Goal: Transaction & Acquisition: Purchase product/service

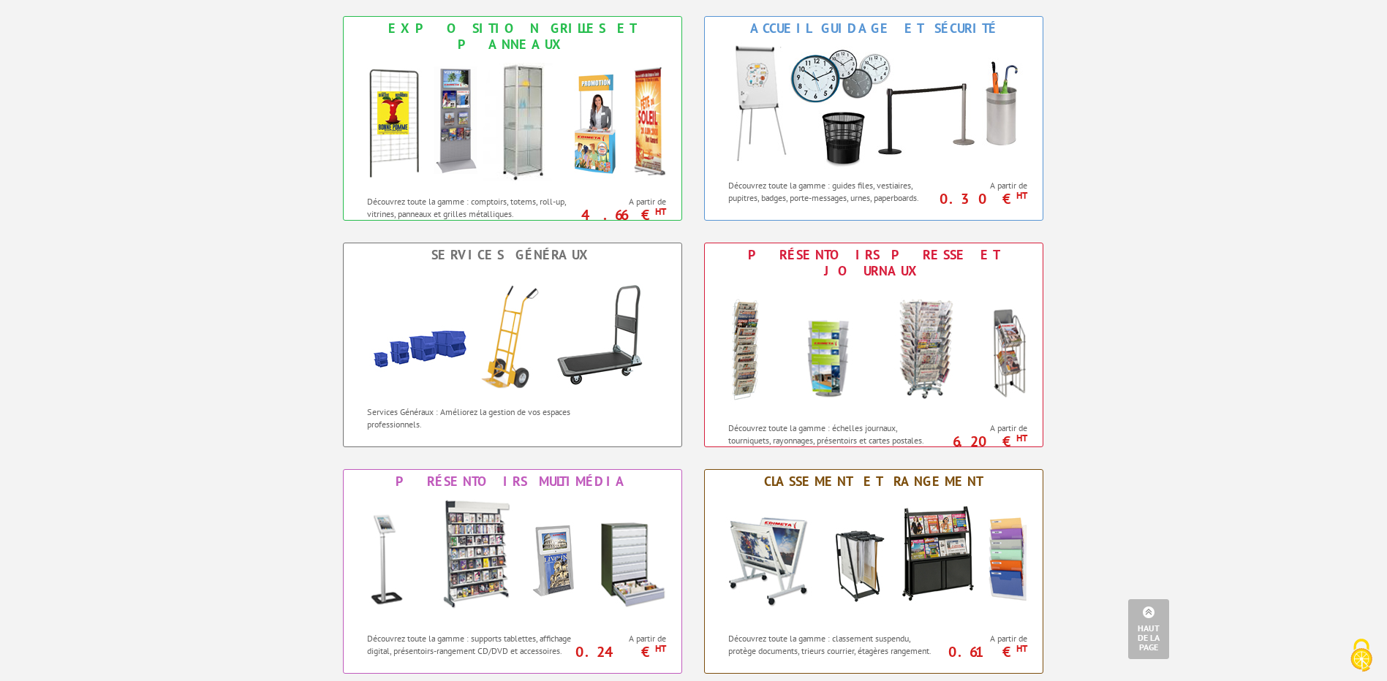
scroll to position [731, 0]
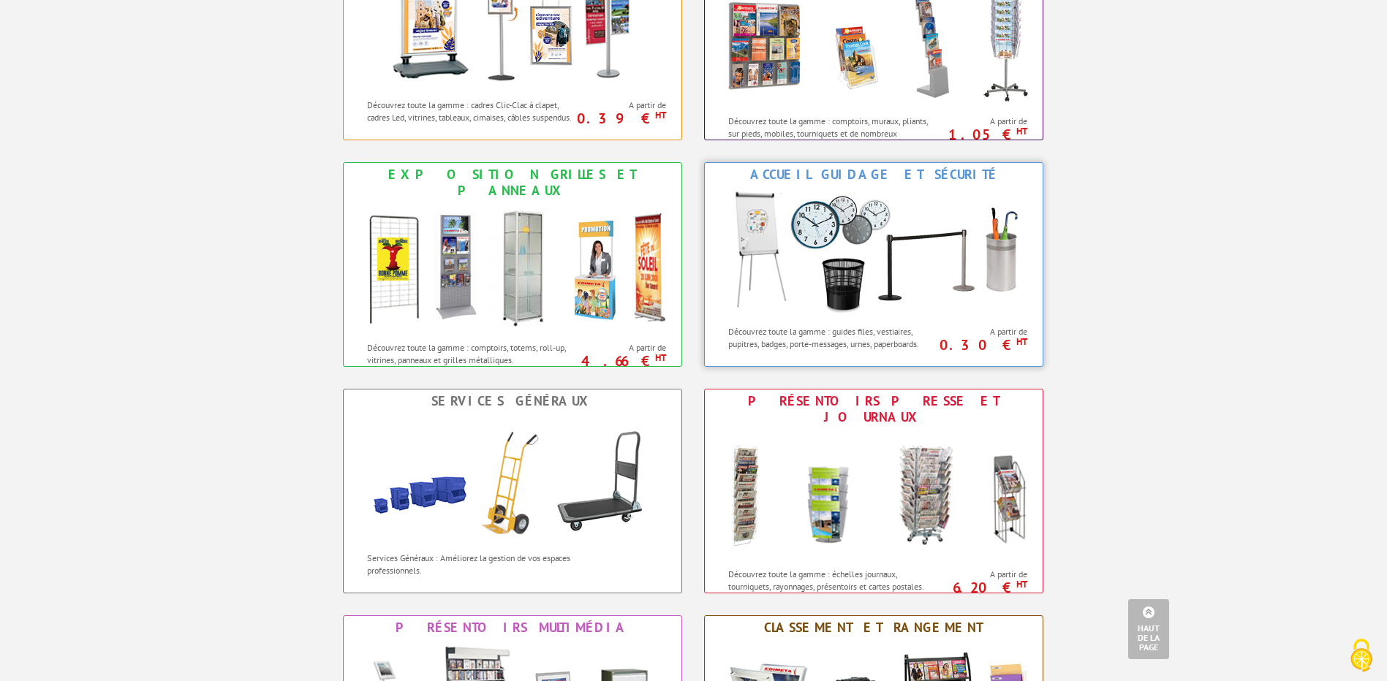
click at [914, 172] on div "Accueil Guidage et Sécurité" at bounding box center [873, 175] width 330 height 16
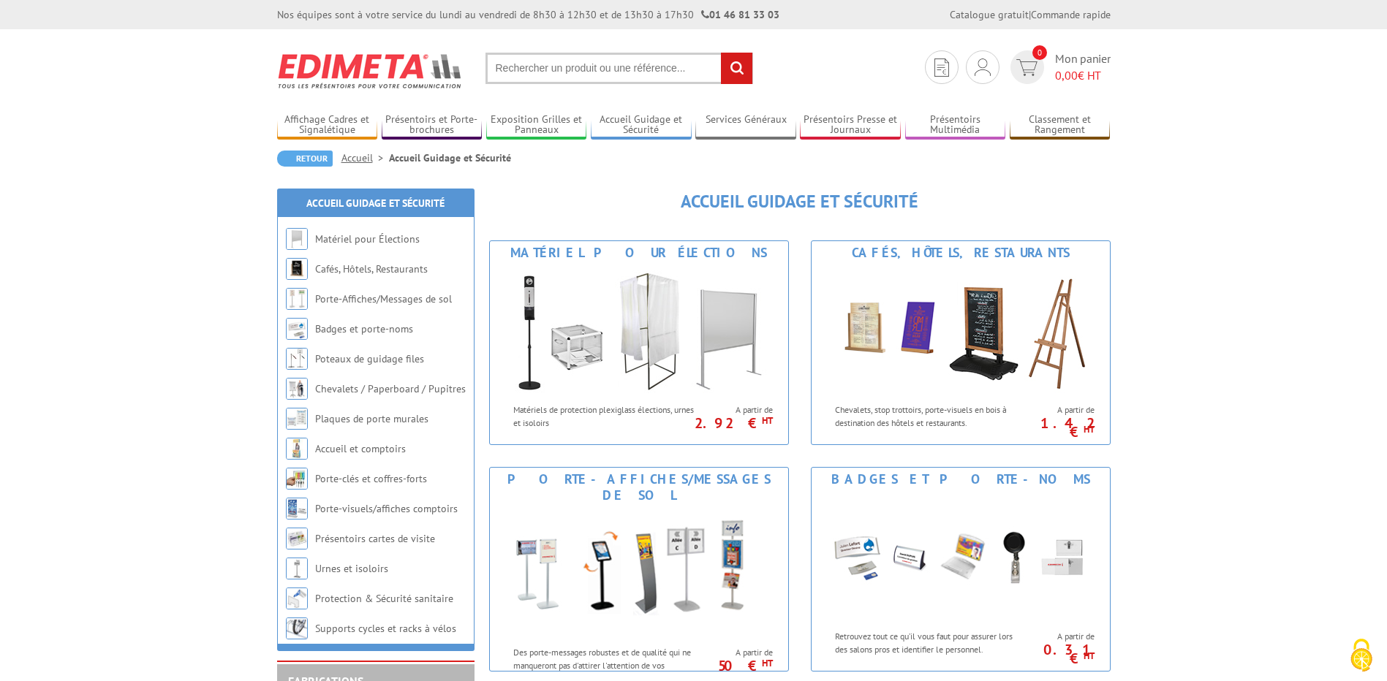
click at [331, 59] on img at bounding box center [370, 71] width 186 height 54
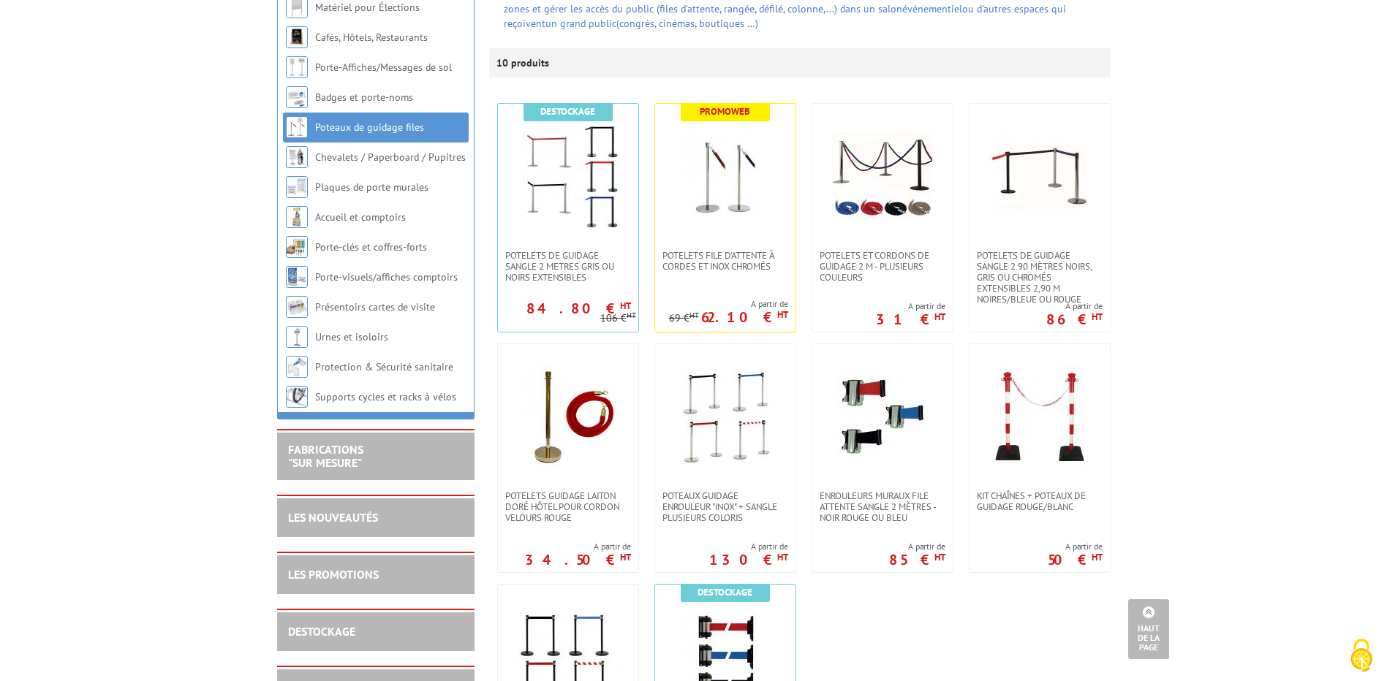
scroll to position [219, 0]
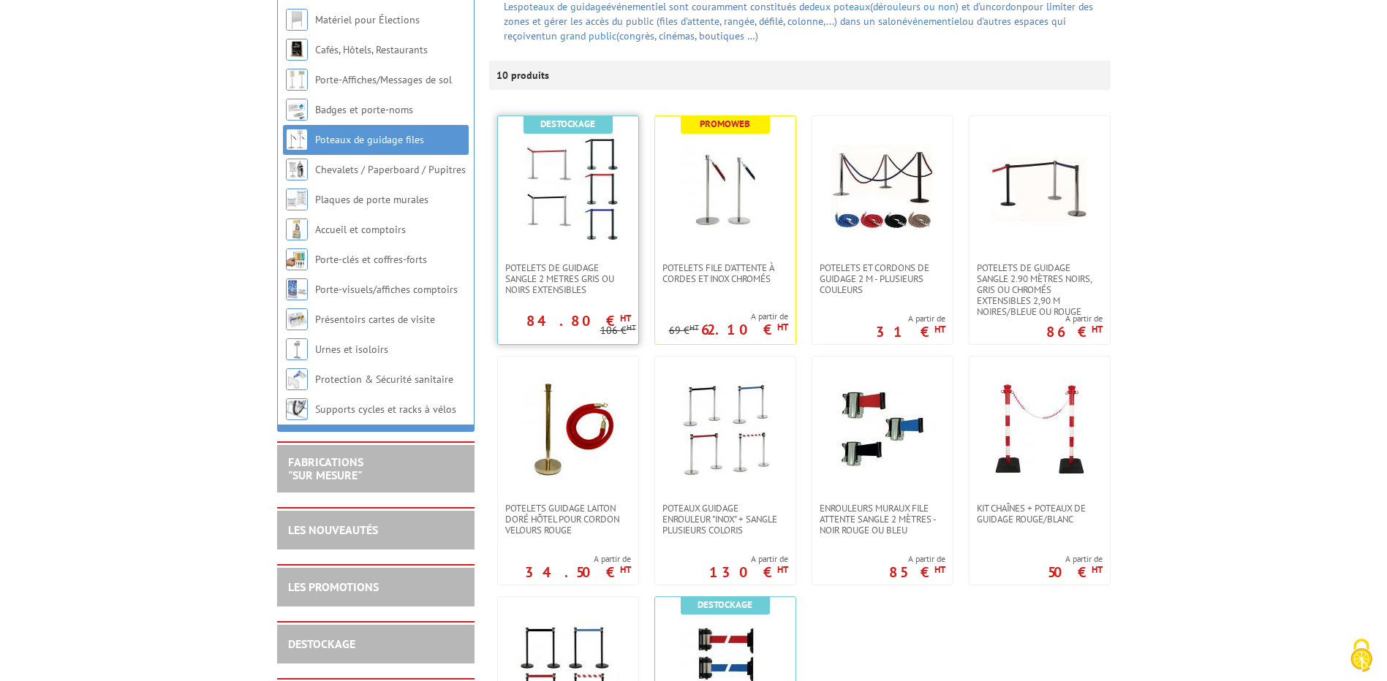
click at [559, 235] on img at bounding box center [568, 189] width 102 height 102
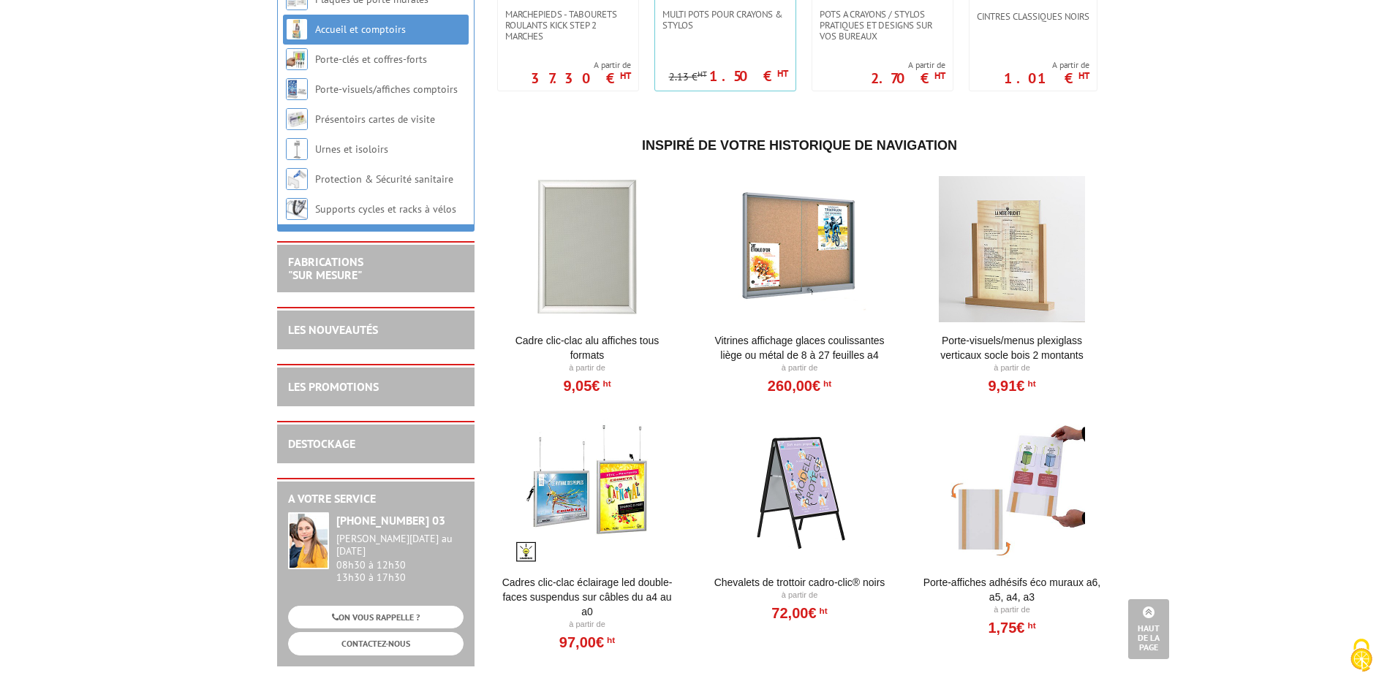
scroll to position [2193, 0]
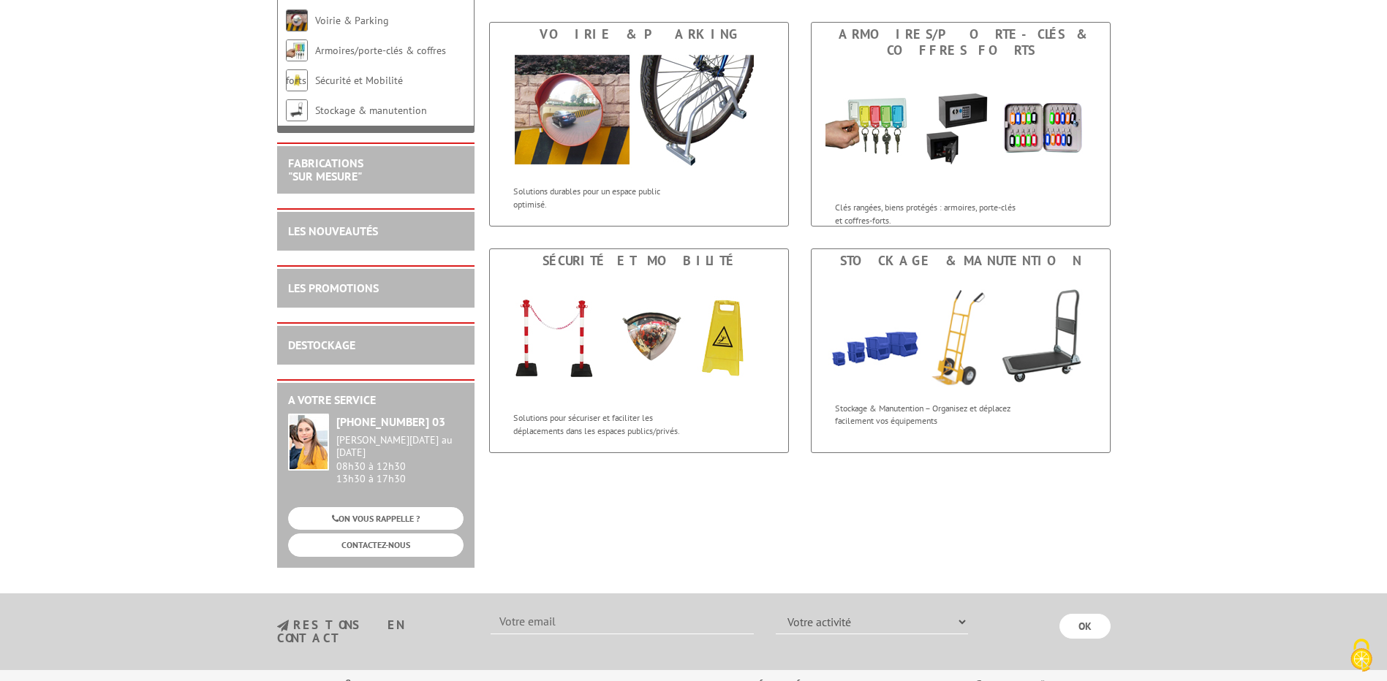
scroll to position [219, 0]
click at [848, 272] on img at bounding box center [960, 333] width 298 height 122
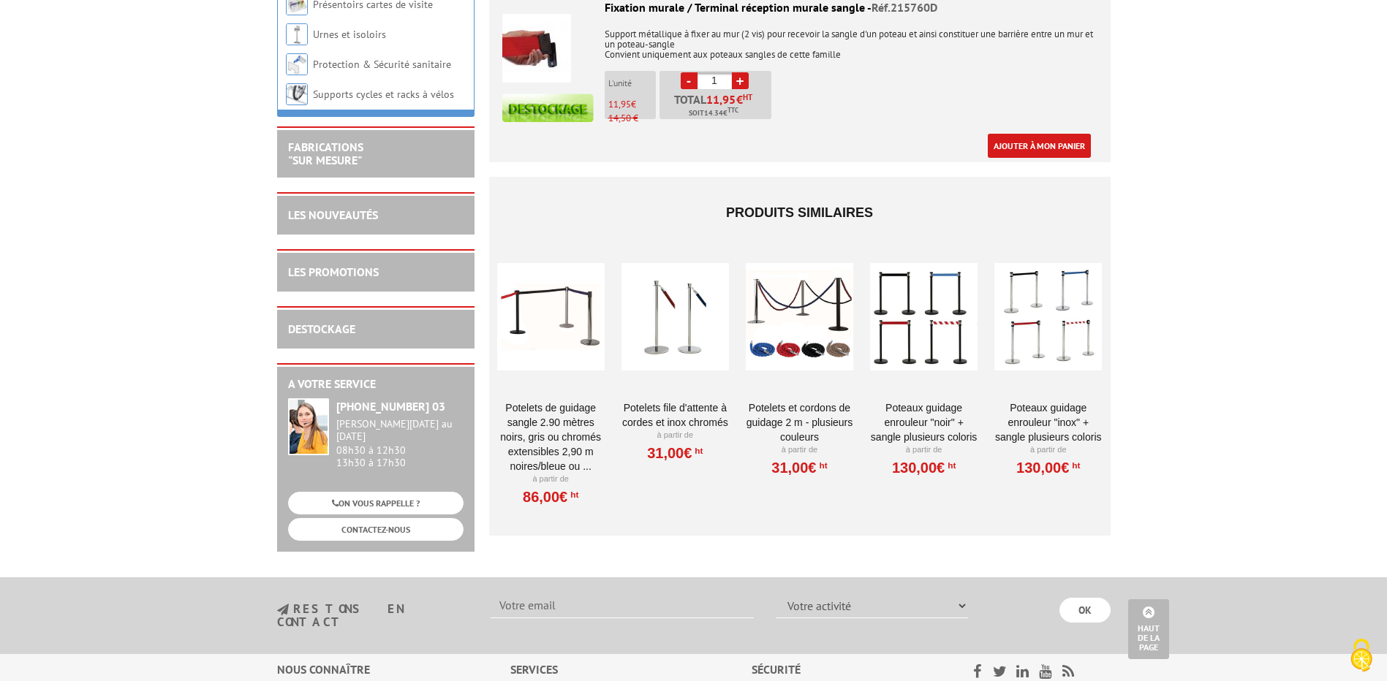
scroll to position [2047, 0]
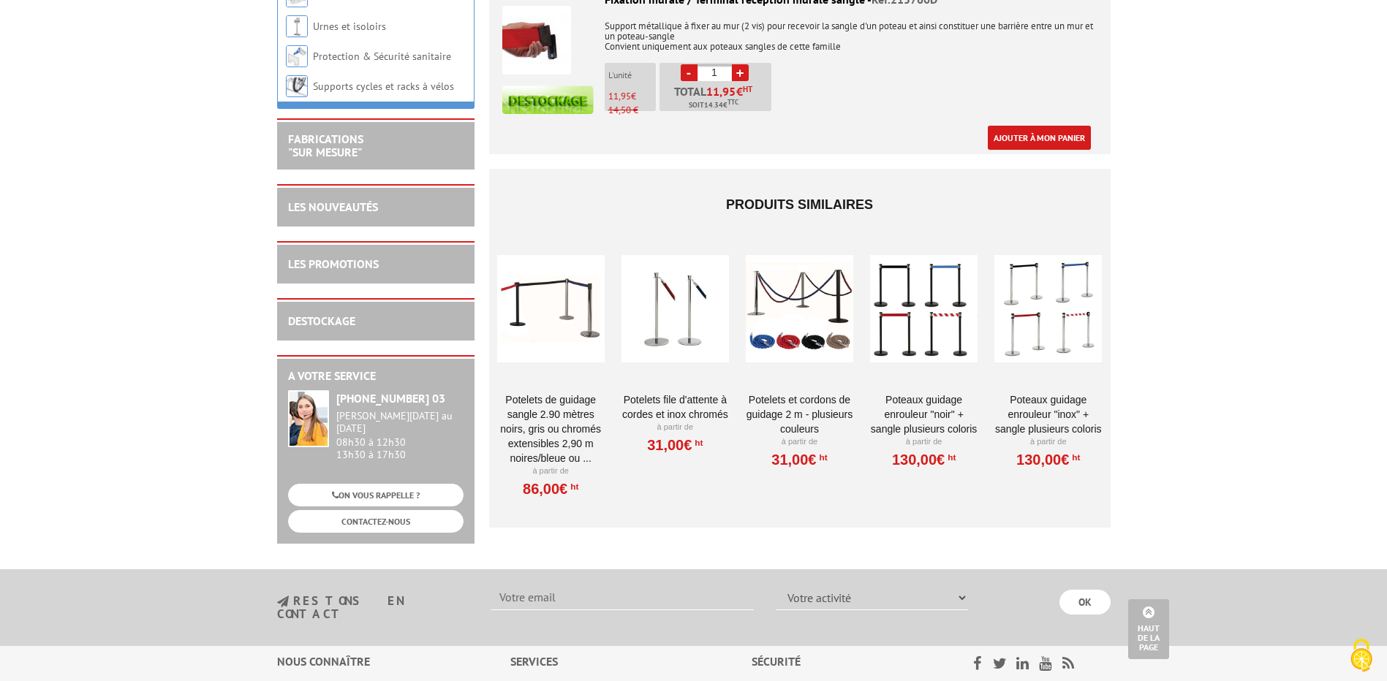
click at [554, 399] on link "Potelets de guidage sangle 2.90 mètres noirs, gris ou chromés extensibles 2,90 …" at bounding box center [550, 428] width 107 height 73
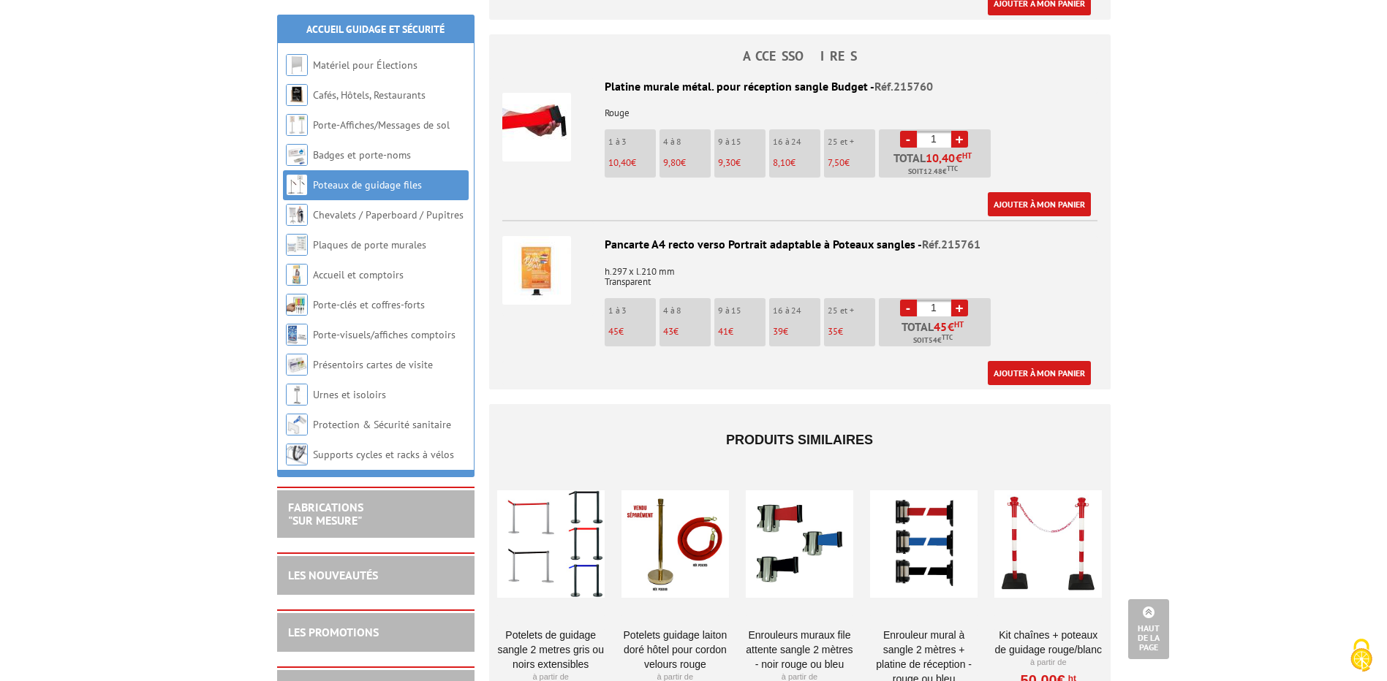
scroll to position [2193, 0]
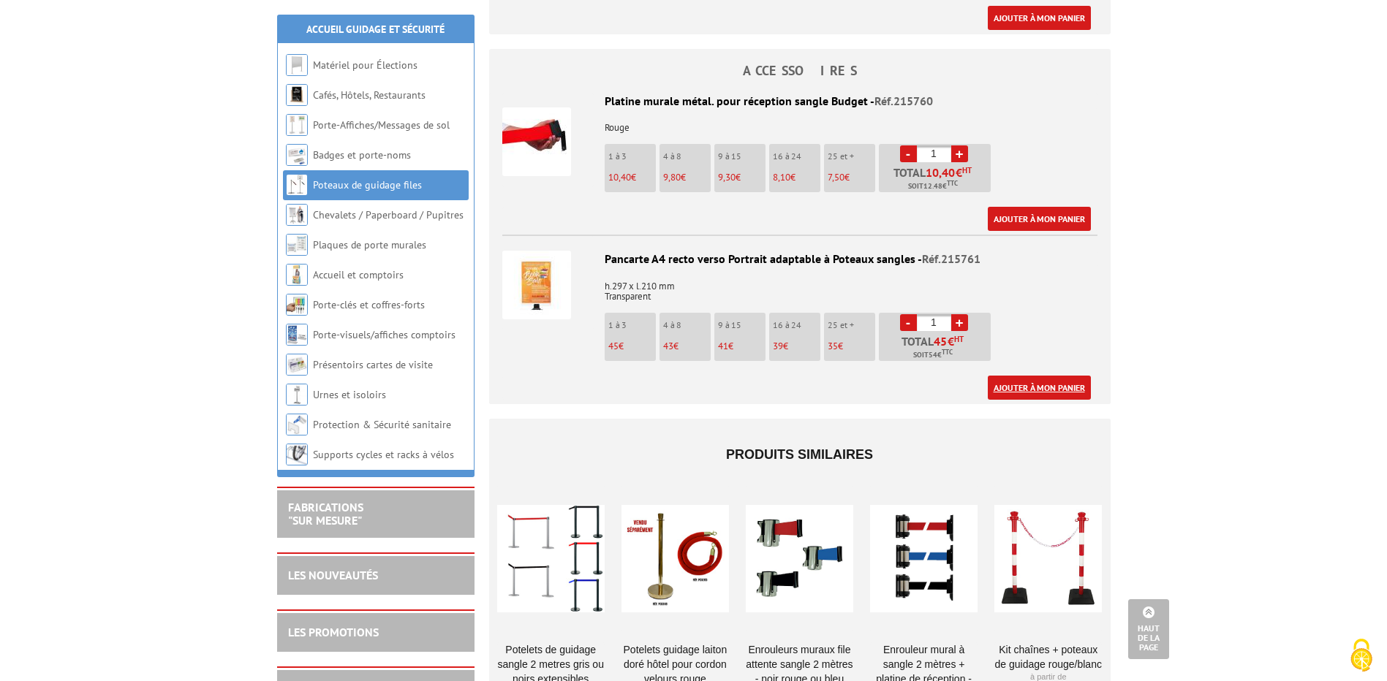
click at [1025, 376] on link "Ajouter à mon panier" at bounding box center [1038, 388] width 103 height 24
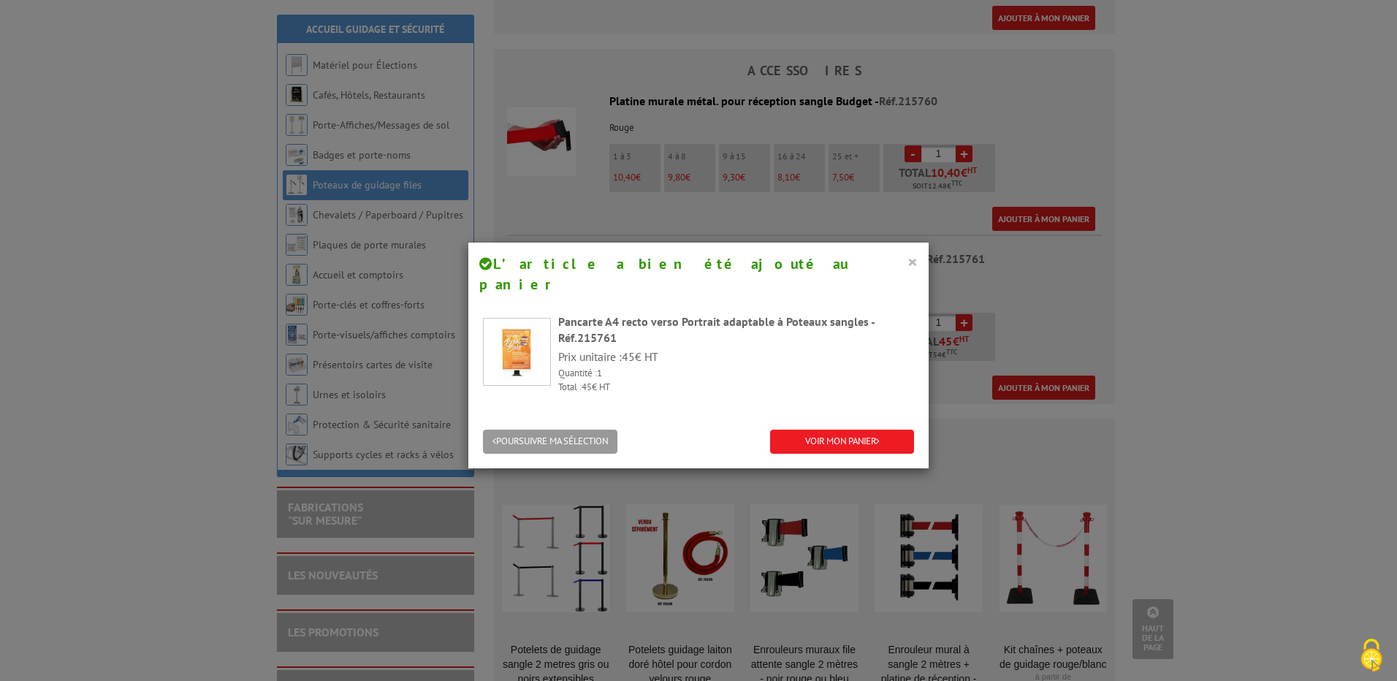
click at [908, 258] on button "×" at bounding box center [913, 261] width 10 height 19
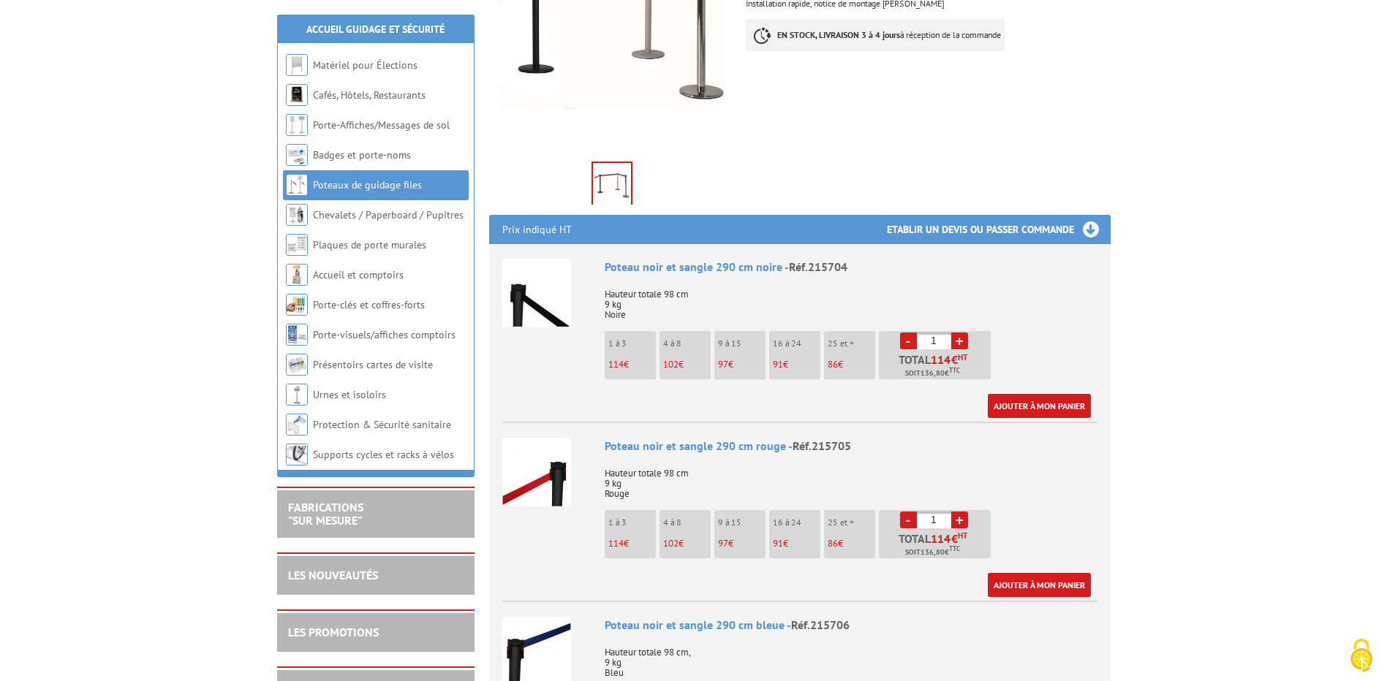
scroll to position [439, 0]
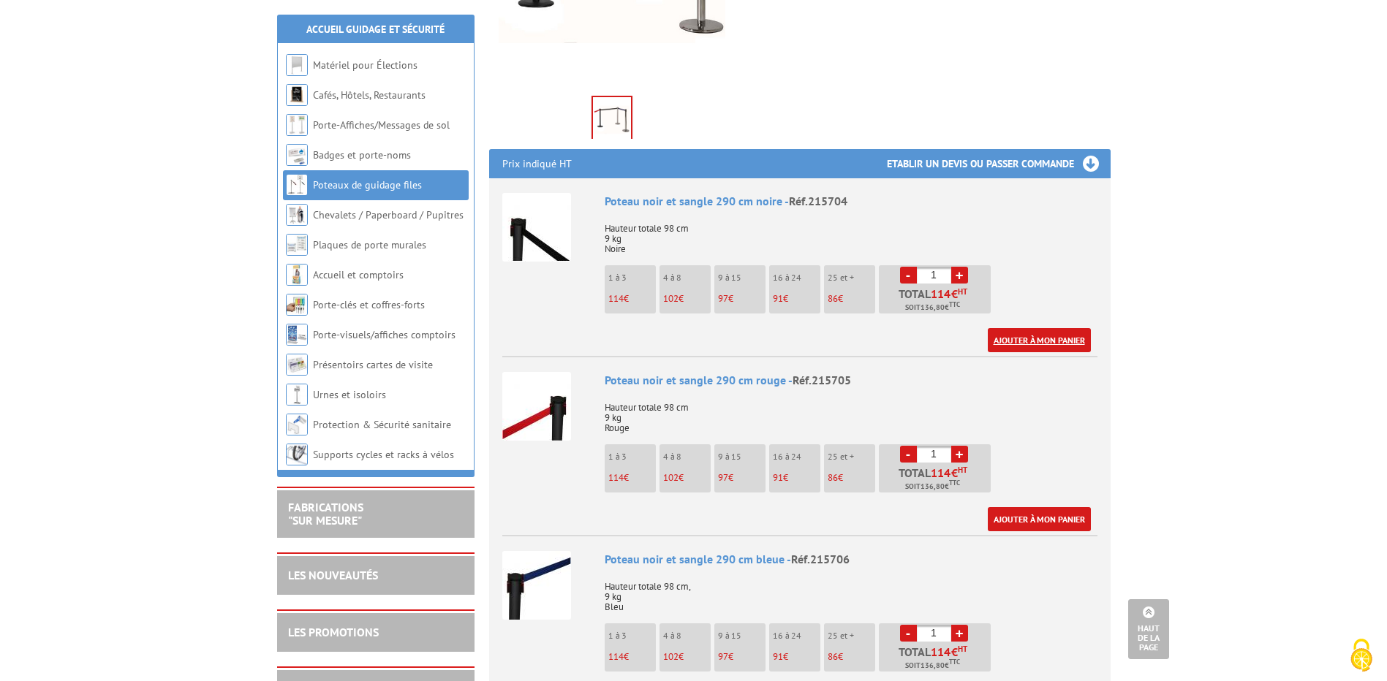
click at [1042, 328] on link "Ajouter à mon panier" at bounding box center [1038, 340] width 103 height 24
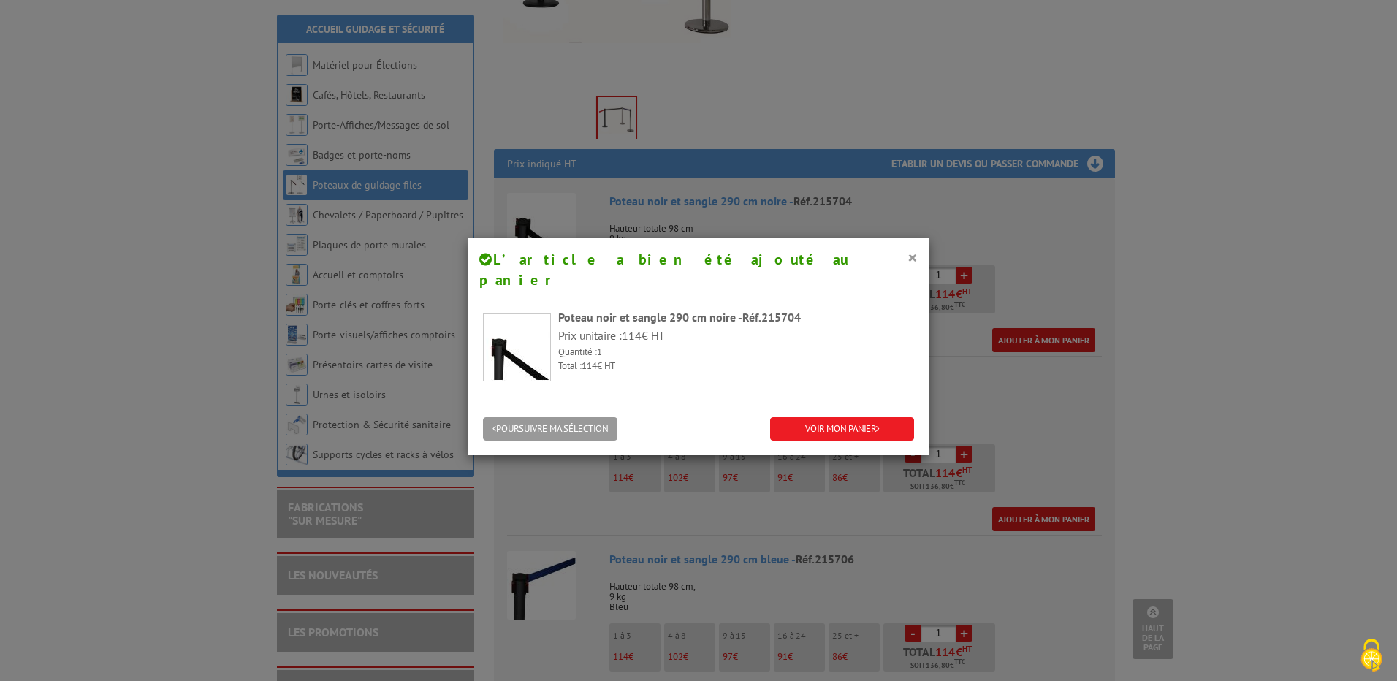
click at [915, 259] on div "× L’article a bien été ajouté au panier" at bounding box center [699, 270] width 460 height 64
click at [908, 258] on button "×" at bounding box center [913, 257] width 10 height 19
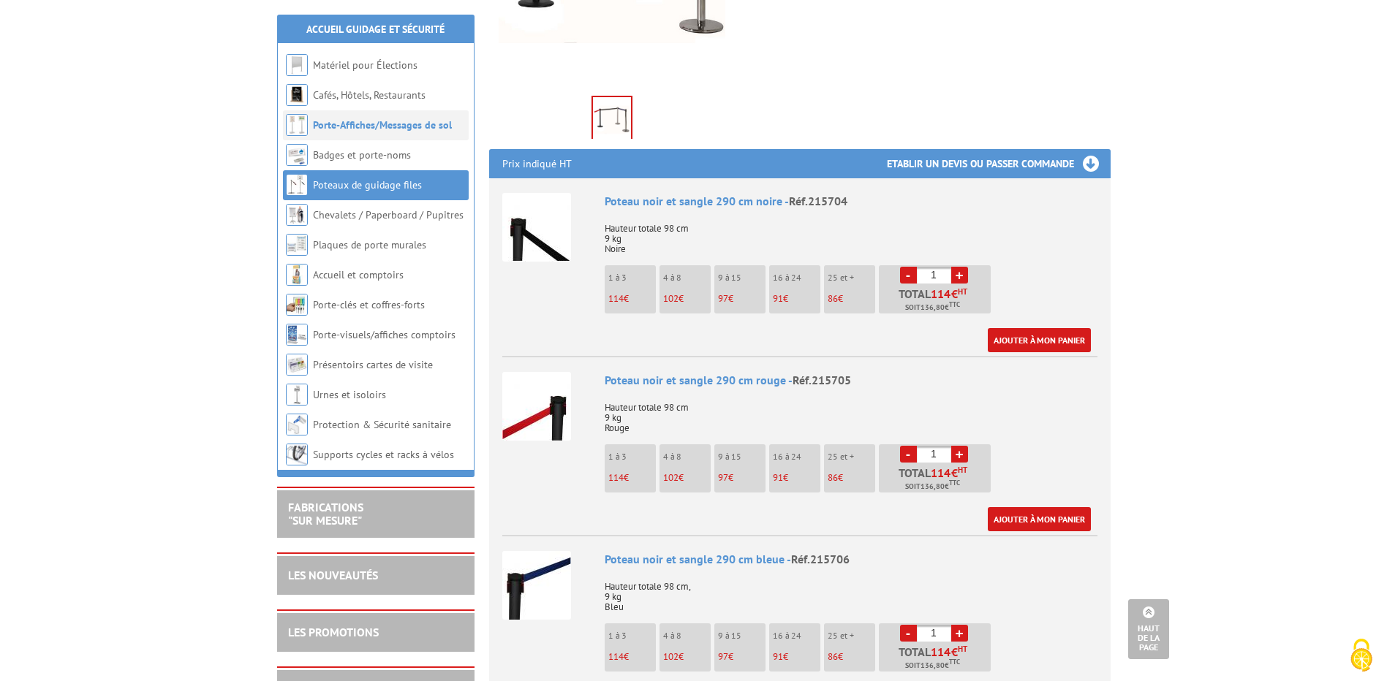
click at [433, 121] on link "Porte-Affiches/Messages de sol" at bounding box center [382, 124] width 139 height 13
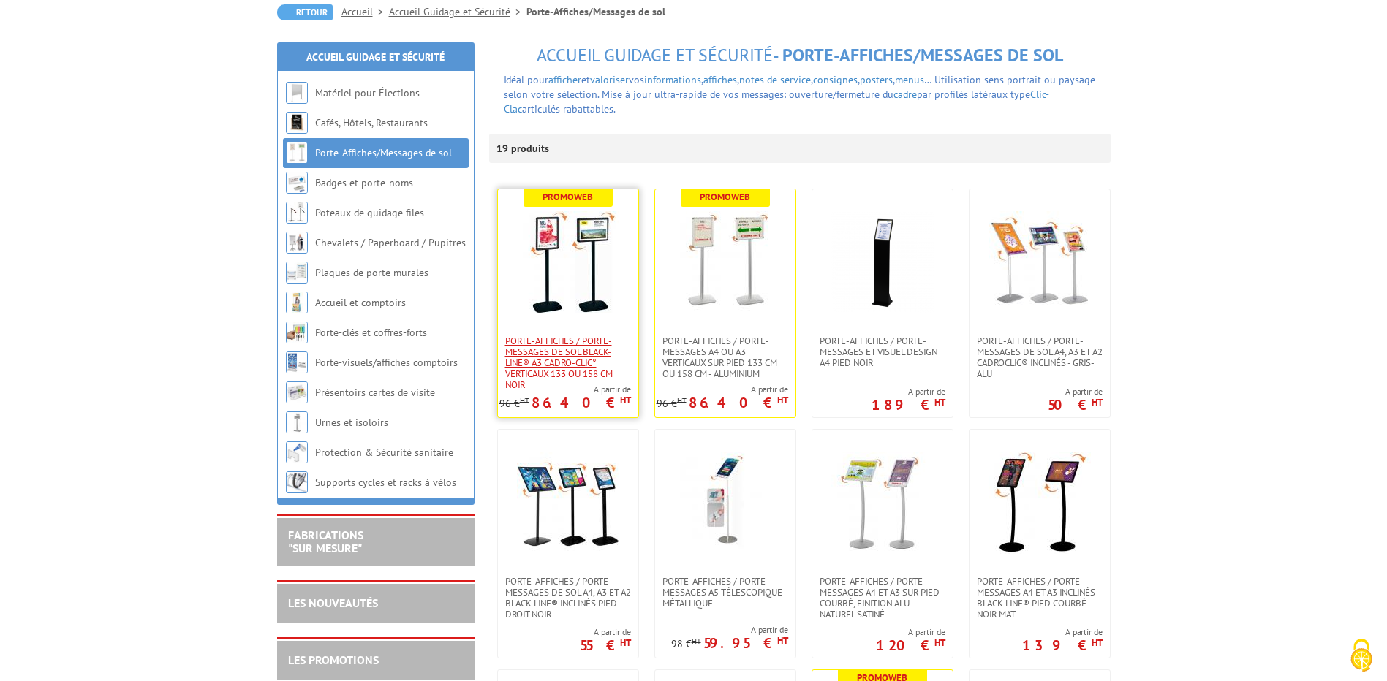
click at [560, 345] on span "Porte-affiches / Porte-messages de sol Black-Line® A3 Cadro-Clic° Verticaux 133…" at bounding box center [568, 362] width 126 height 55
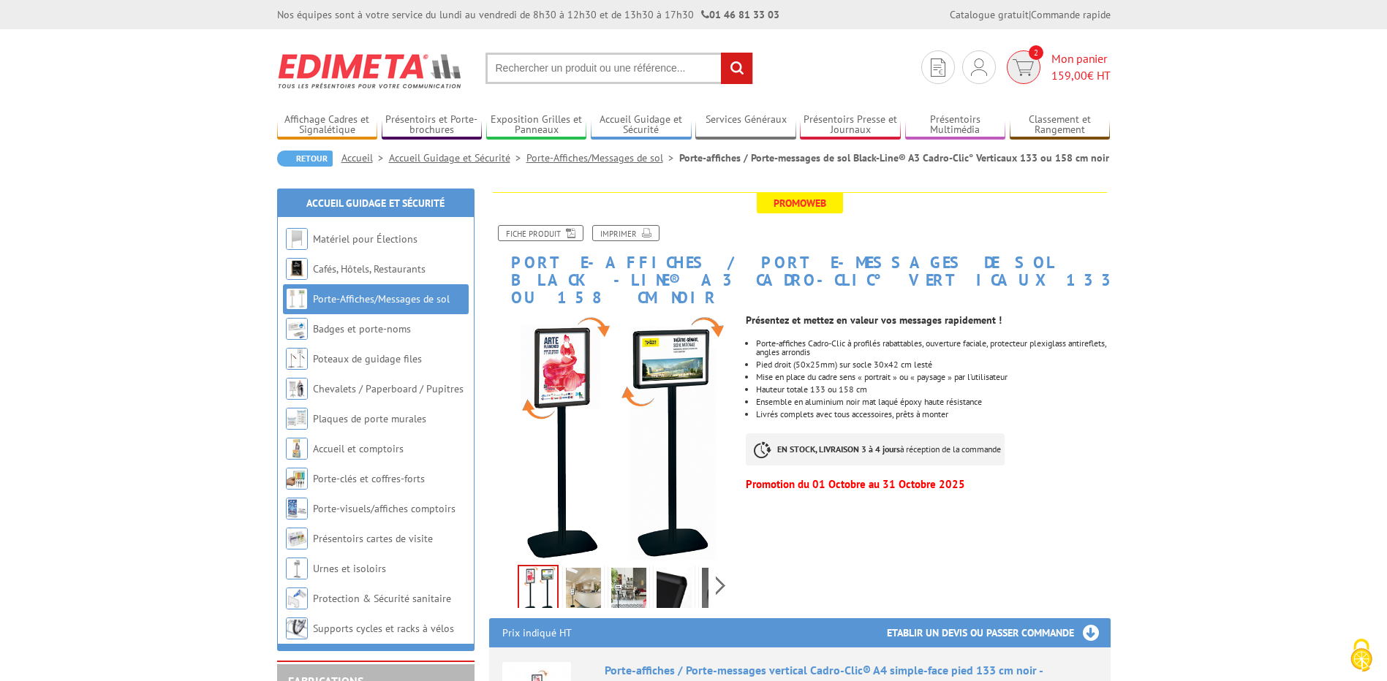
click at [1086, 56] on span "Mon panier 159,00 € HT" at bounding box center [1080, 67] width 59 height 34
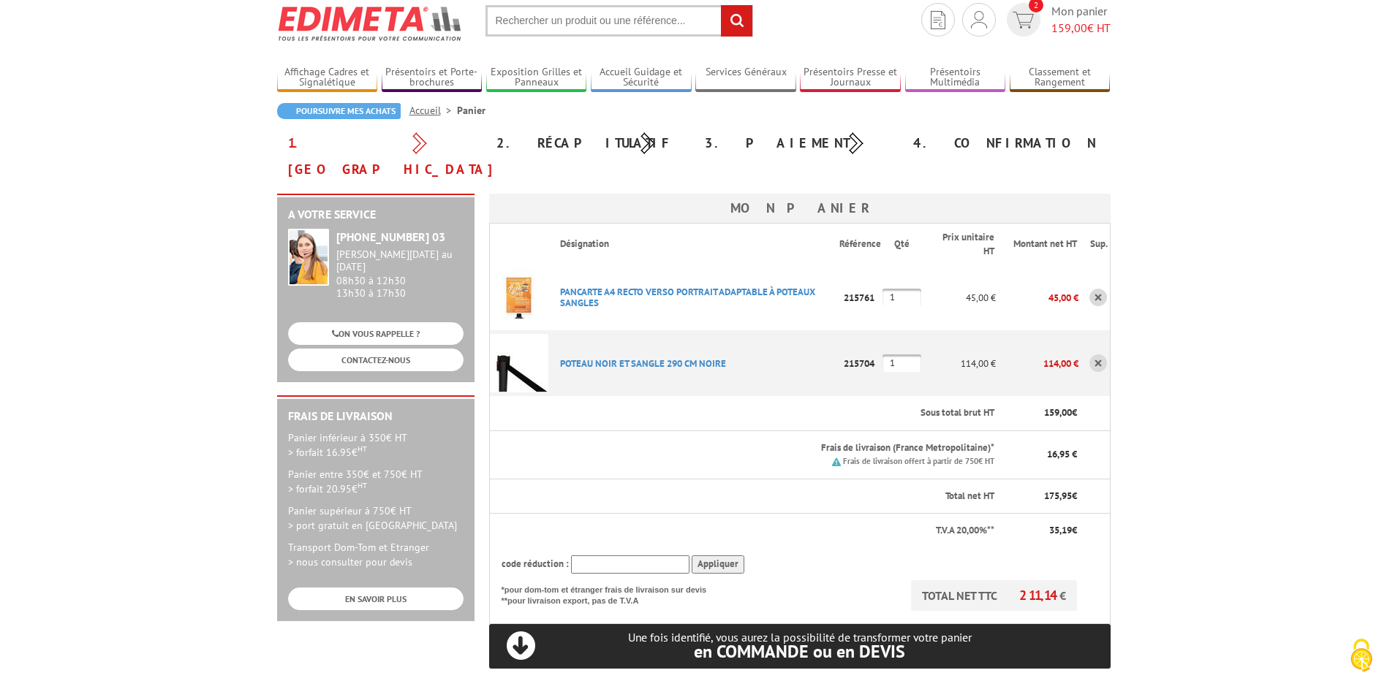
scroll to position [73, 0]
